Goal: Transaction & Acquisition: Book appointment/travel/reservation

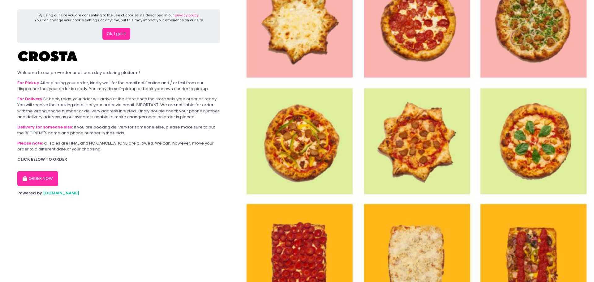
click at [44, 175] on button "ORDER NOW" at bounding box center [37, 178] width 41 height 15
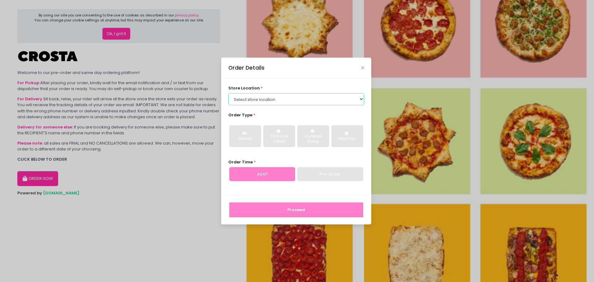
click at [269, 103] on select "Select store location [PERSON_NAME] Pizza - [PERSON_NAME] Pizza - [GEOGRAPHIC_D…" at bounding box center [296, 99] width 136 height 12
select select "65090bae48156caed44a5eb4"
click at [228, 93] on select "Select store location [PERSON_NAME] Pizza - [PERSON_NAME] Pizza - [GEOGRAPHIC_D…" at bounding box center [296, 99] width 136 height 12
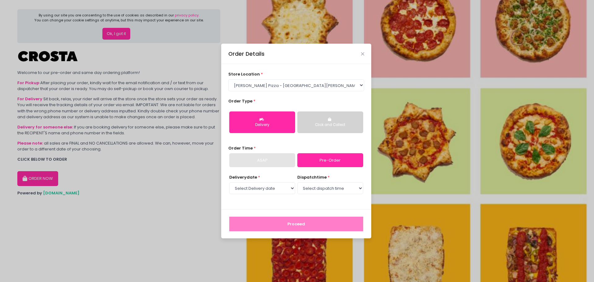
click at [294, 127] on div "Click and Collect" at bounding box center [330, 125] width 57 height 6
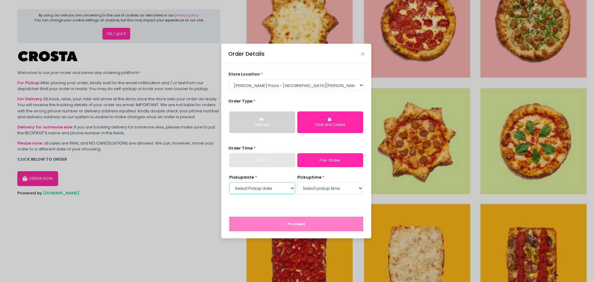
click at [274, 188] on select "Select Pickup date [DATE] [DATE] [DATE] [DATE] [DATE] [DATE]" at bounding box center [262, 188] width 66 height 12
select select "[DATE]"
click at [229, 182] on select "Select Pickup date [DATE] [DATE] [DATE] [DATE] [DATE] [DATE]" at bounding box center [262, 188] width 66 height 12
click at [294, 187] on select "Select pickup time 12:00 PM - 12:30 PM 12:30 PM - 01:00 PM 01:00 PM - 01:30 PM …" at bounding box center [330, 188] width 66 height 12
select select "13:00"
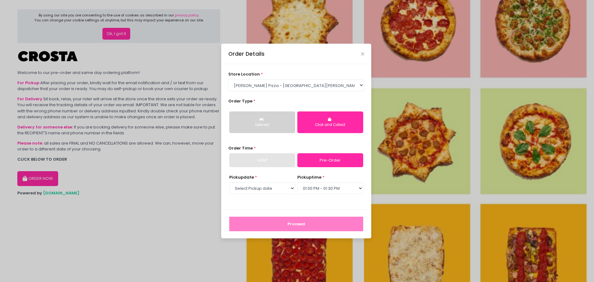
click at [294, 182] on select "Select pickup time 12:00 PM - 12:30 PM 12:30 PM - 01:00 PM 01:00 PM - 01:30 PM …" at bounding box center [330, 188] width 66 height 12
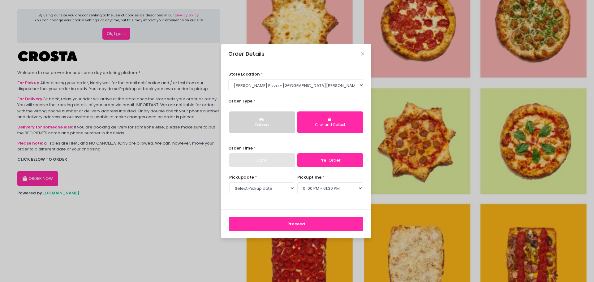
click at [294, 228] on button "Proceed" at bounding box center [296, 224] width 134 height 15
